Goal: Transaction & Acquisition: Book appointment/travel/reservation

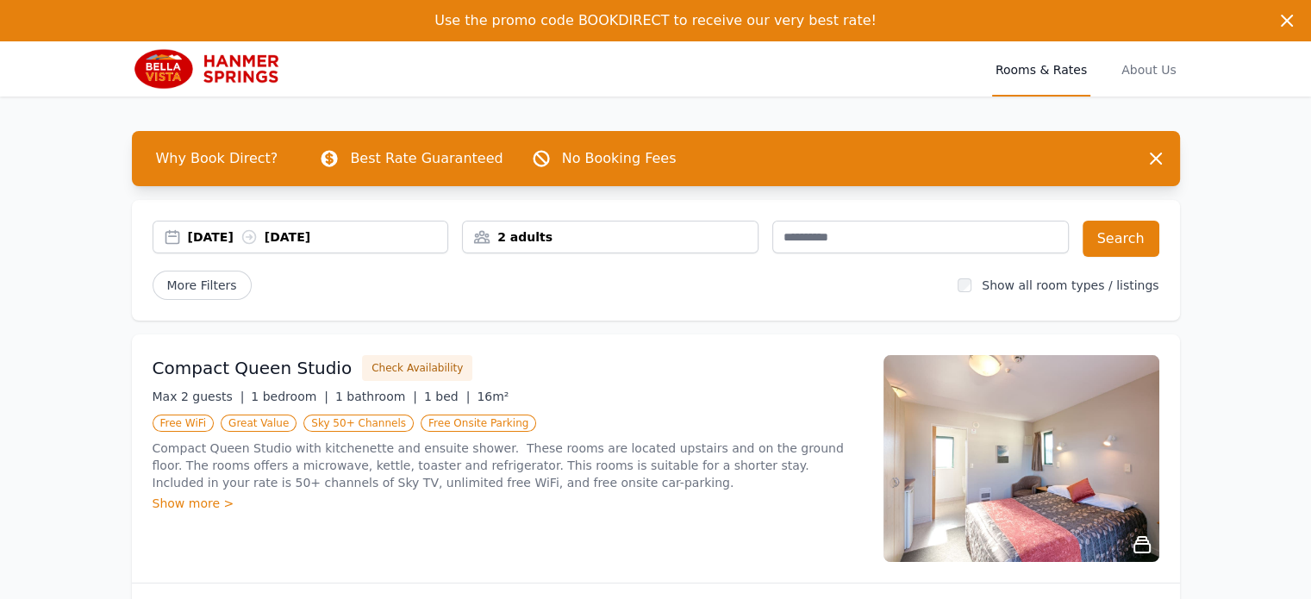
click at [371, 244] on div "[DATE] [DATE]" at bounding box center [318, 236] width 260 height 17
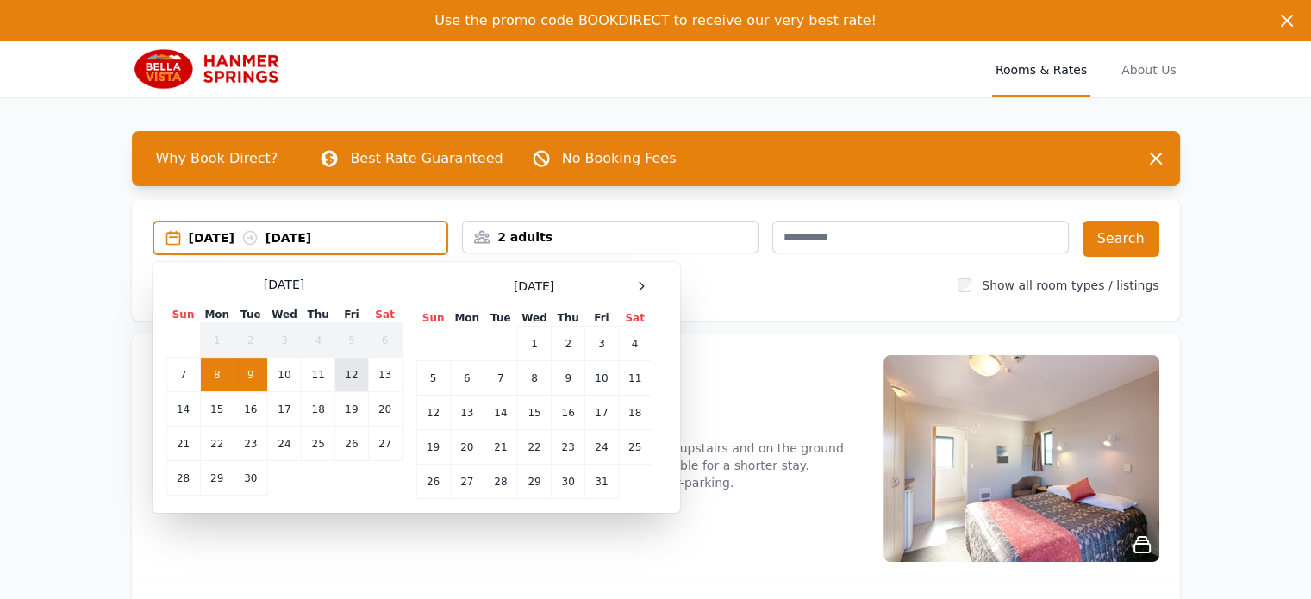
click at [343, 378] on td "12" at bounding box center [351, 375] width 33 height 34
click at [186, 409] on td "14" at bounding box center [183, 409] width 34 height 34
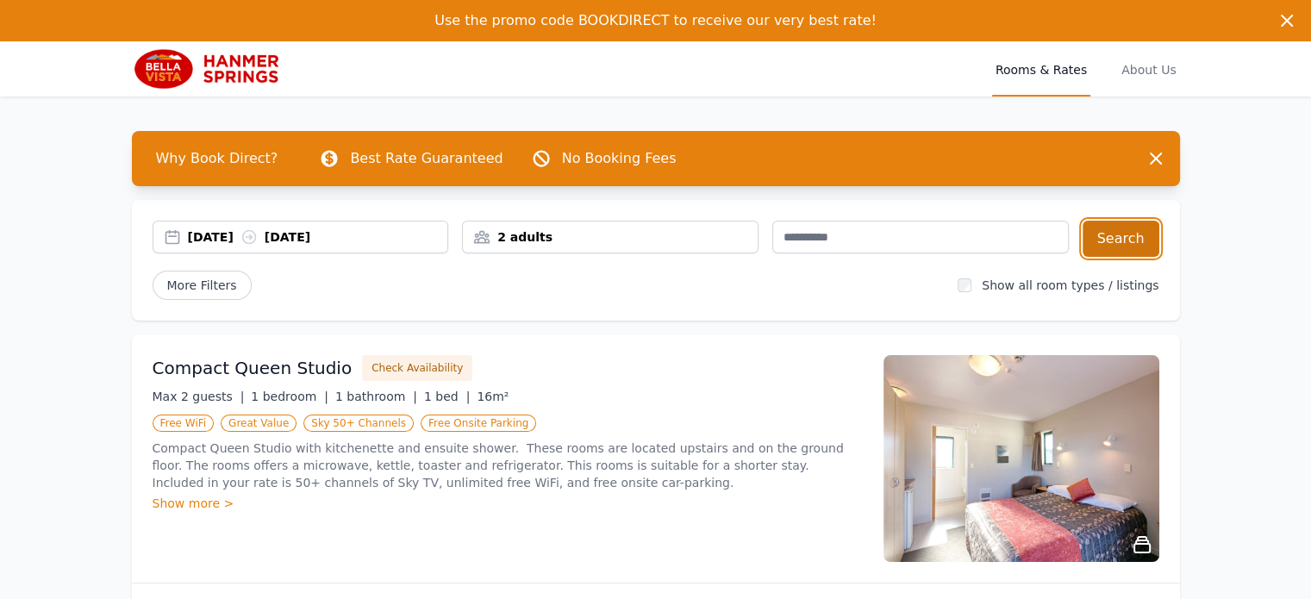
click at [1129, 235] on button "Search" at bounding box center [1120, 239] width 77 height 36
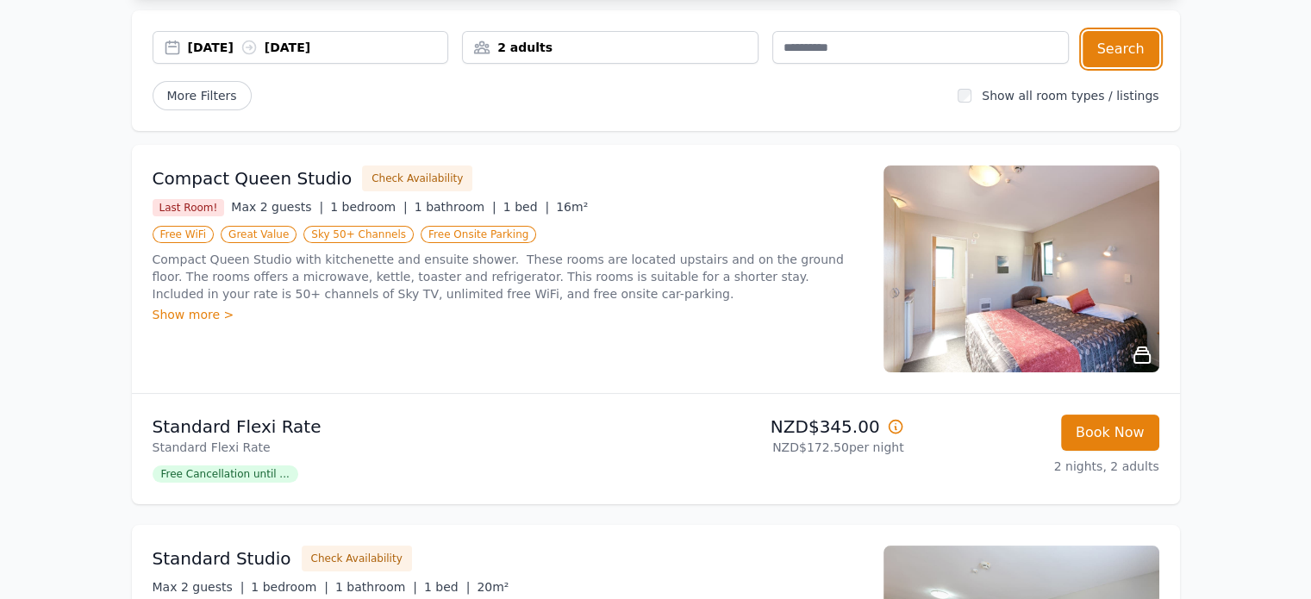
scroll to position [189, 0]
click at [965, 271] on img at bounding box center [1021, 269] width 276 height 207
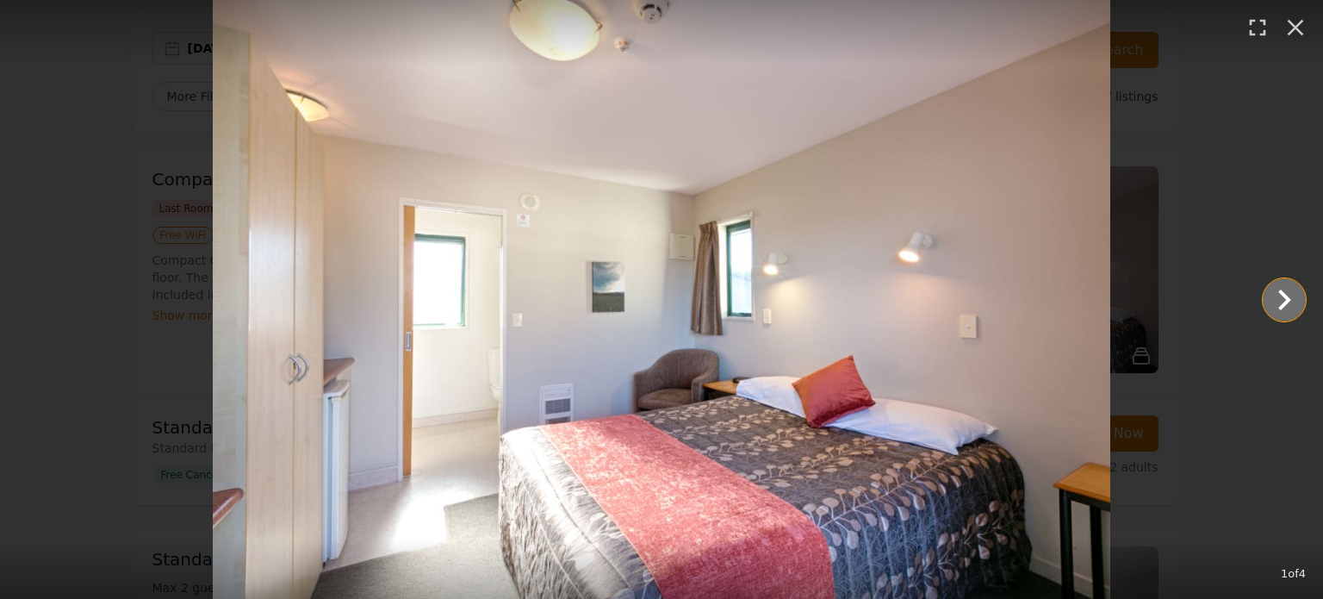
click at [1296, 312] on icon "Show slide 2 of 4" at bounding box center [1284, 299] width 41 height 41
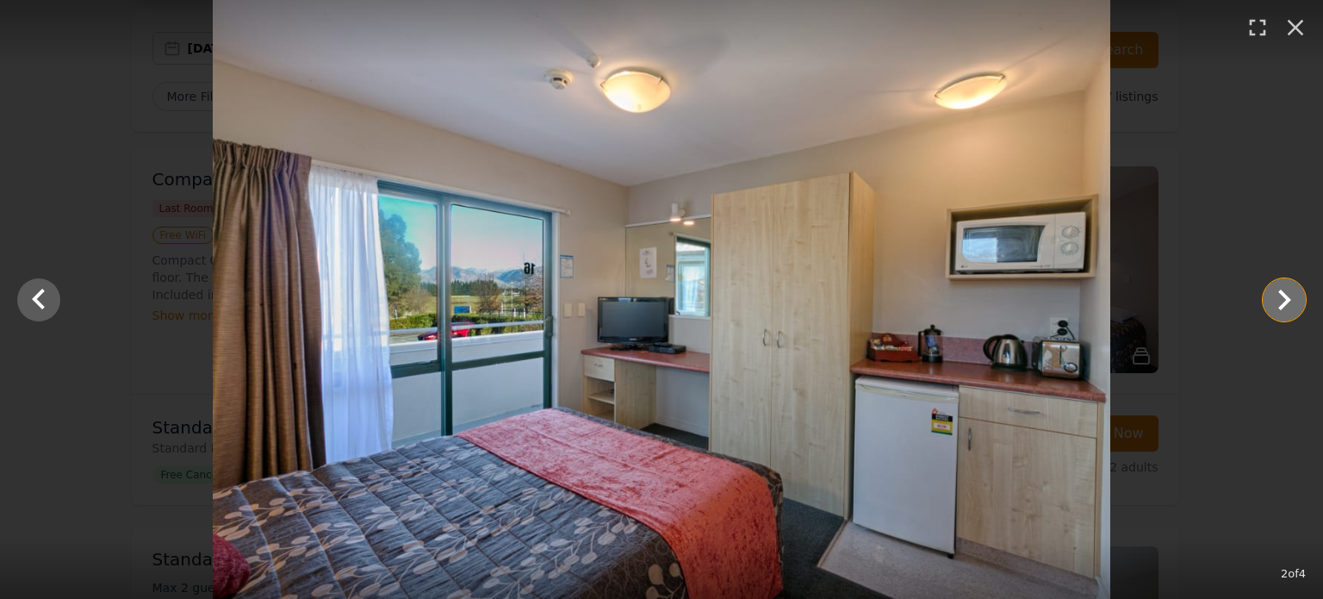
click at [1296, 312] on icon "Show slide 3 of 4" at bounding box center [1284, 299] width 41 height 41
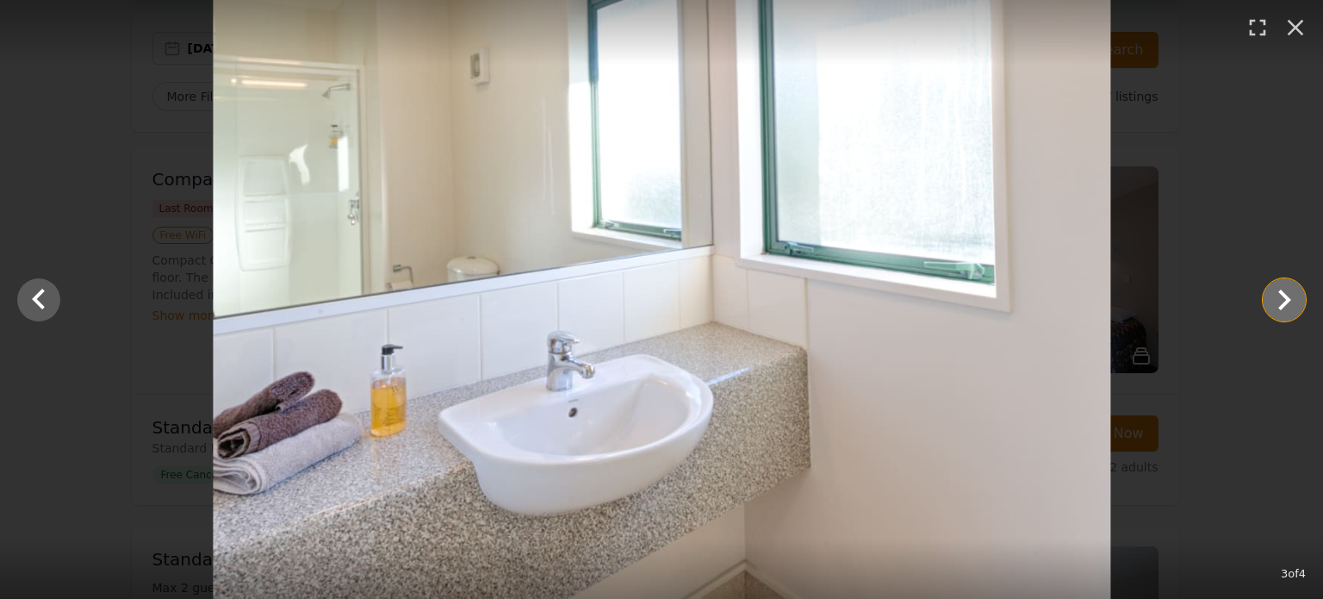
click at [1296, 312] on icon "Show slide 4 of 4" at bounding box center [1284, 299] width 41 height 41
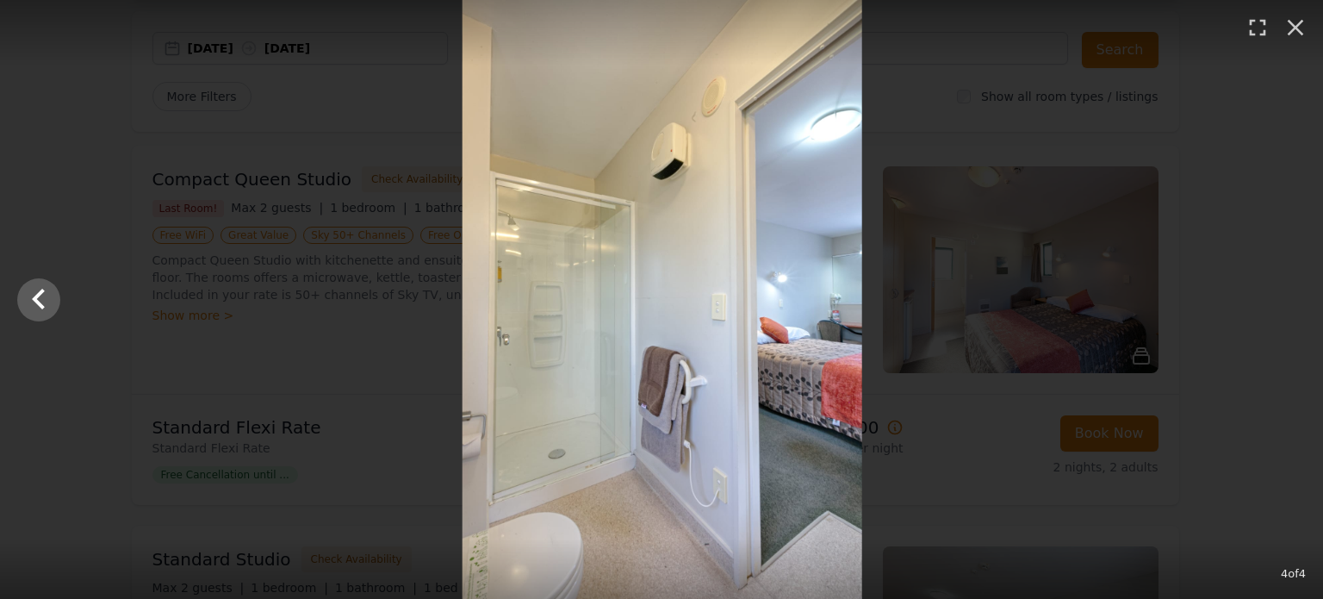
click at [1296, 312] on div at bounding box center [662, 299] width 1323 height 599
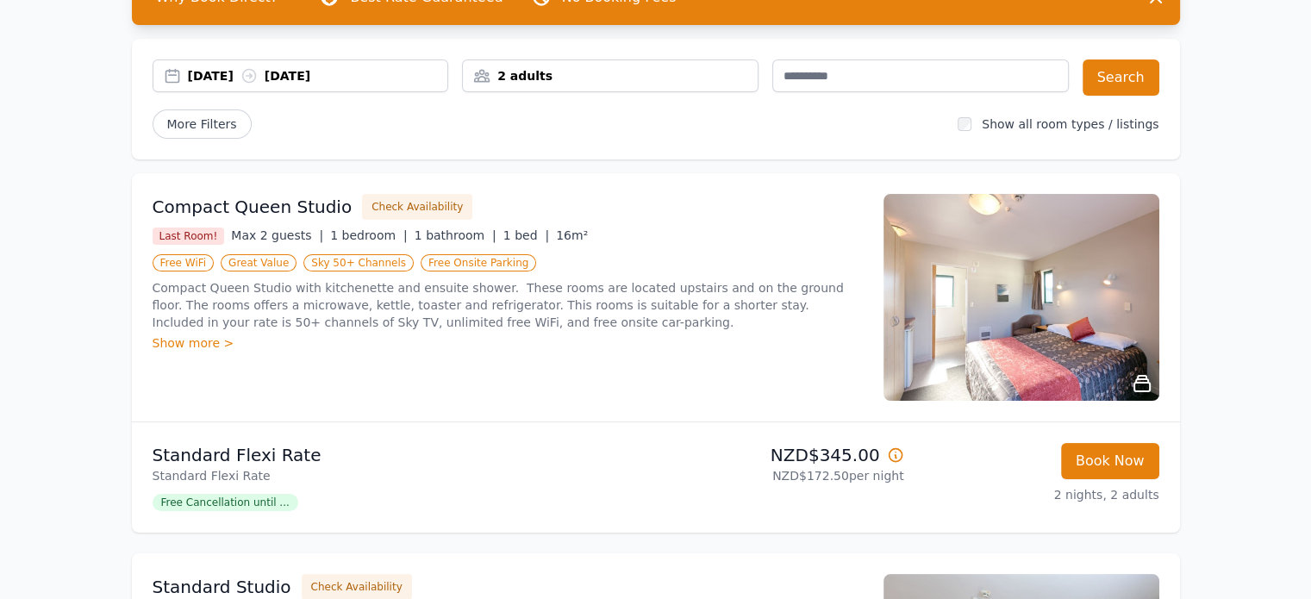
scroll to position [186, 0]
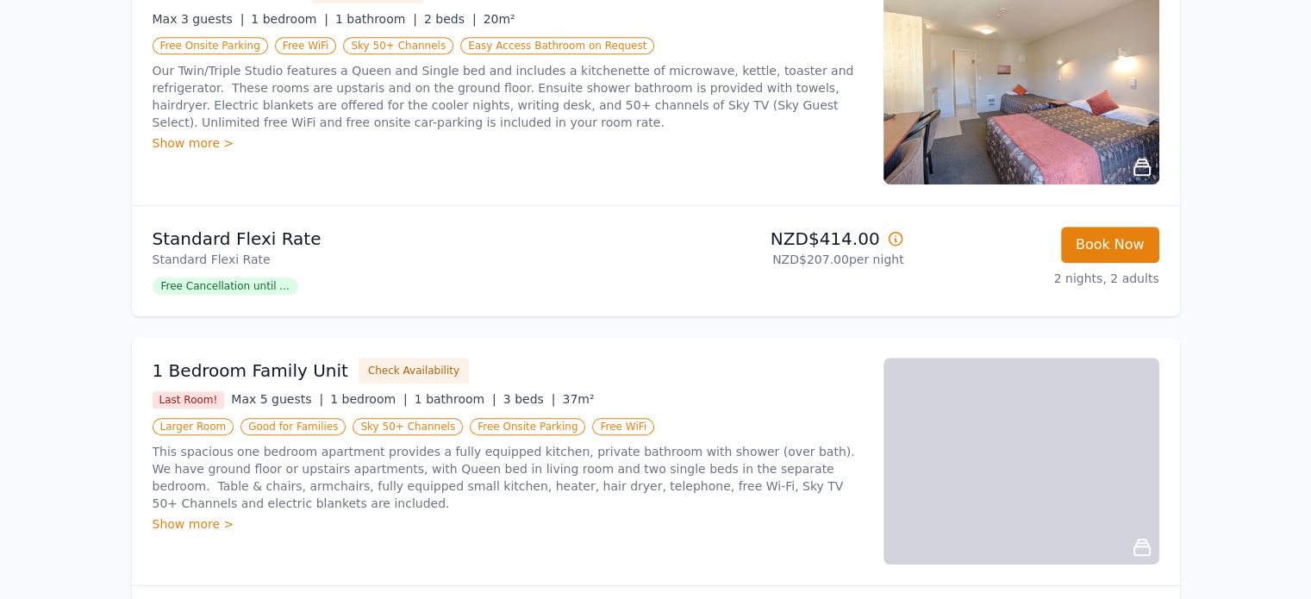
scroll to position [1130, 0]
